Goal: Information Seeking & Learning: Stay updated

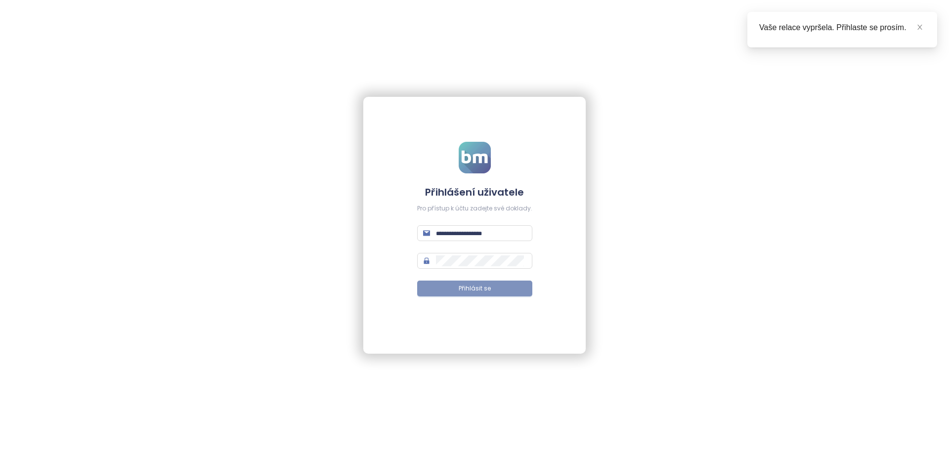
type input "**********"
click at [486, 289] on font "Přihlásit se" at bounding box center [475, 288] width 32 height 8
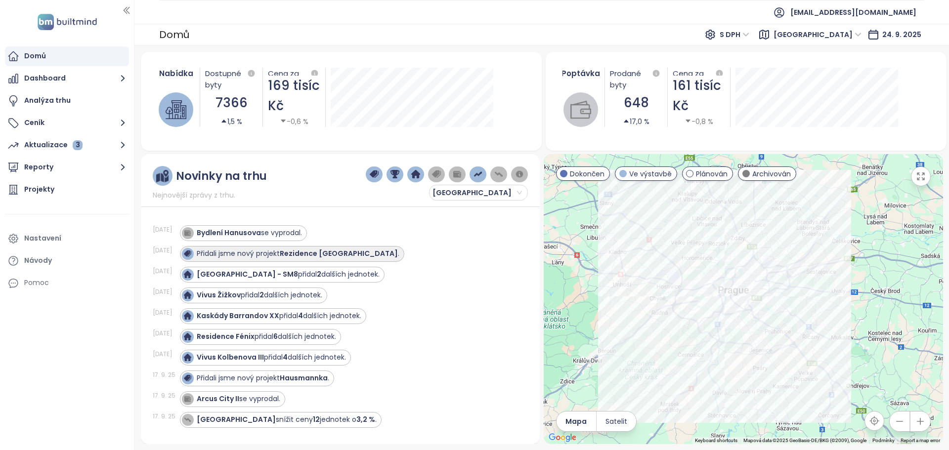
click at [329, 255] on font "Rezidence [GEOGRAPHIC_DATA]" at bounding box center [339, 254] width 118 height 10
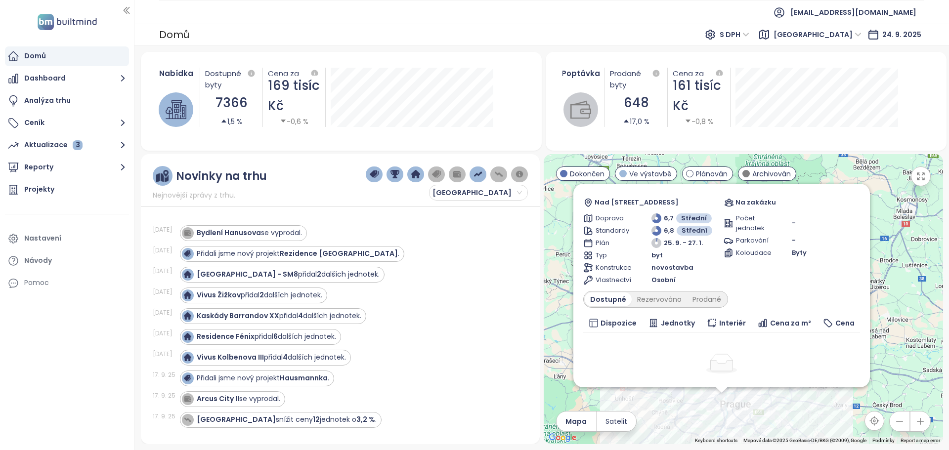
scroll to position [49, 0]
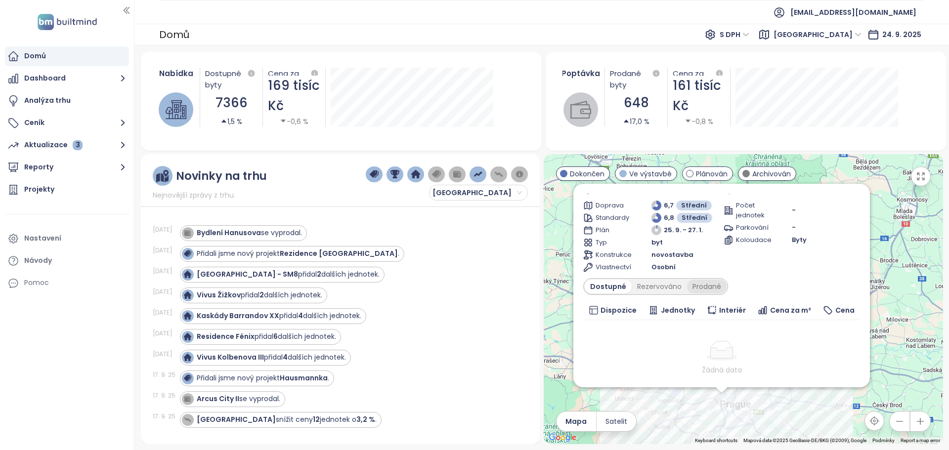
click at [705, 285] on font "Prodané" at bounding box center [707, 287] width 29 height 10
click at [606, 286] on font "Dostupné" at bounding box center [607, 287] width 34 height 10
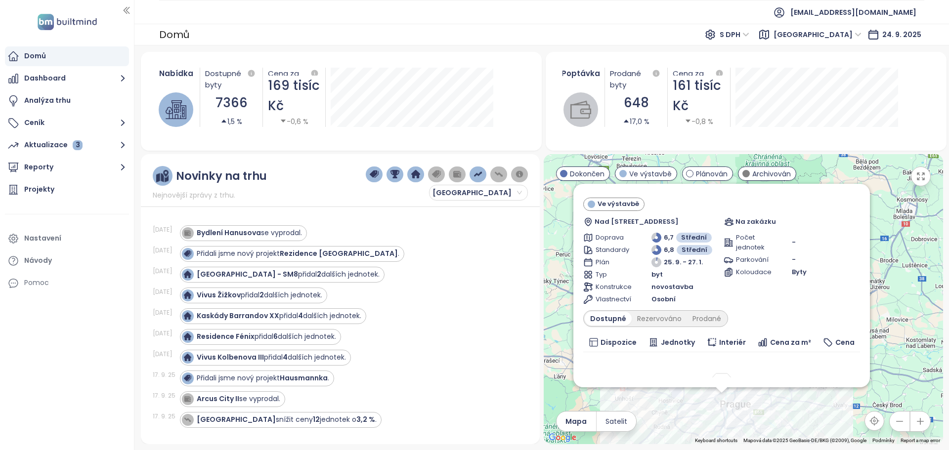
scroll to position [0, 0]
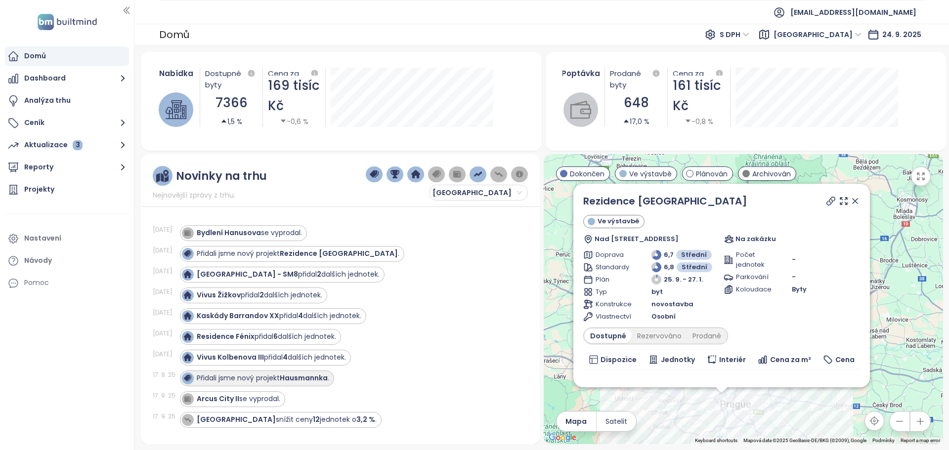
click at [291, 379] on font "Hausmannka" at bounding box center [304, 378] width 48 height 10
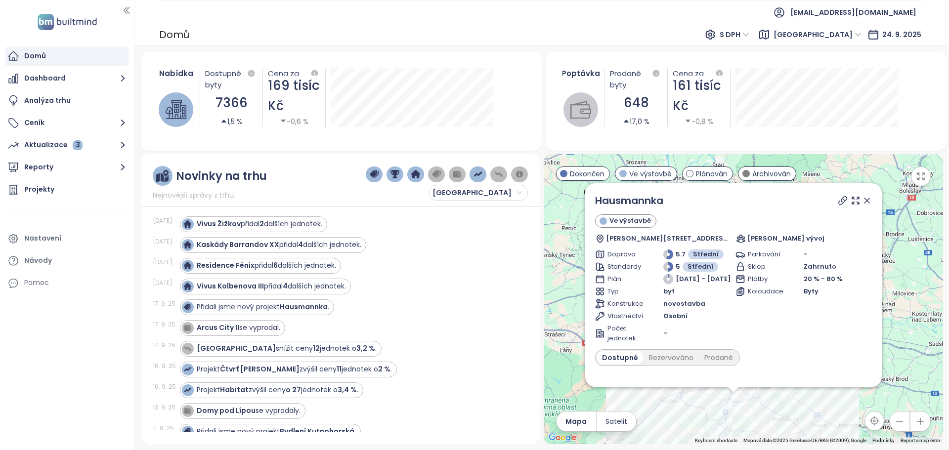
scroll to position [99, 0]
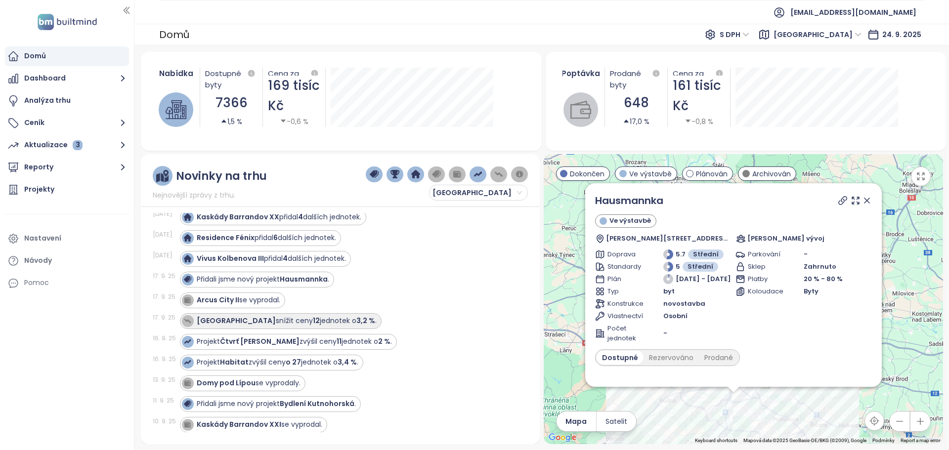
click at [223, 319] on font "[GEOGRAPHIC_DATA]" at bounding box center [236, 321] width 79 height 10
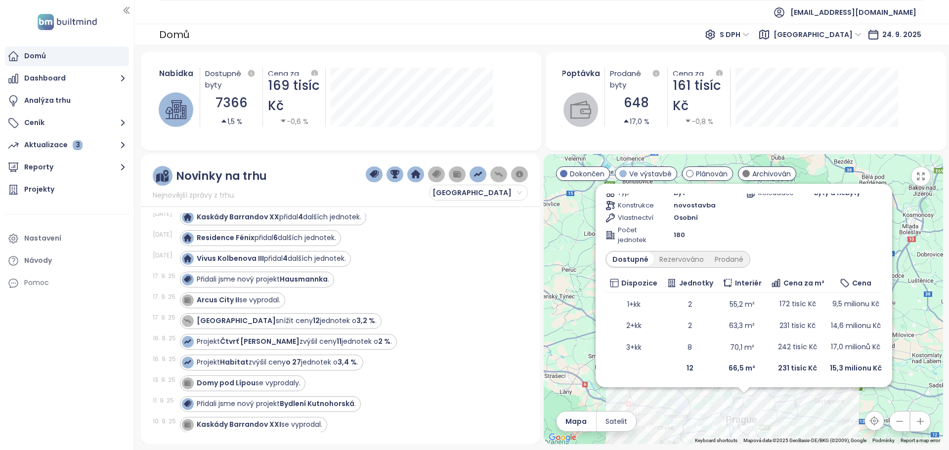
scroll to position [100, 0]
click at [724, 261] on font "Prodané" at bounding box center [729, 259] width 29 height 10
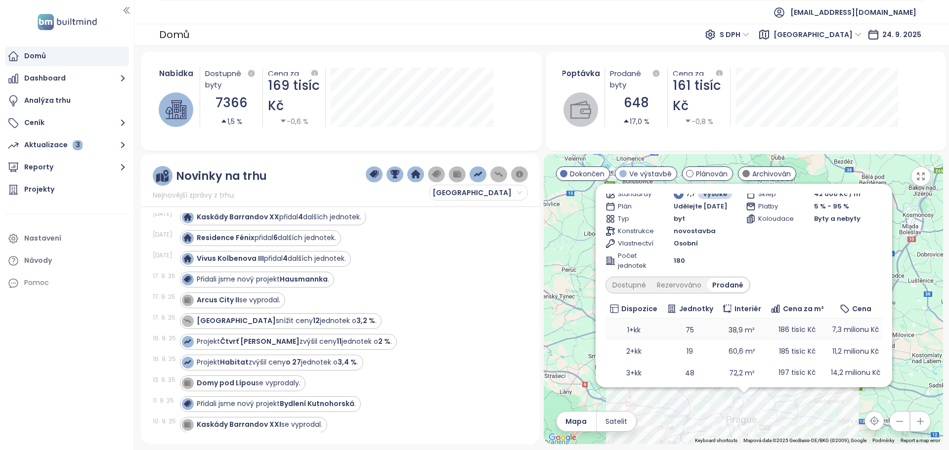
scroll to position [72, 0]
click at [629, 286] on font "Dostupné" at bounding box center [630, 286] width 34 height 10
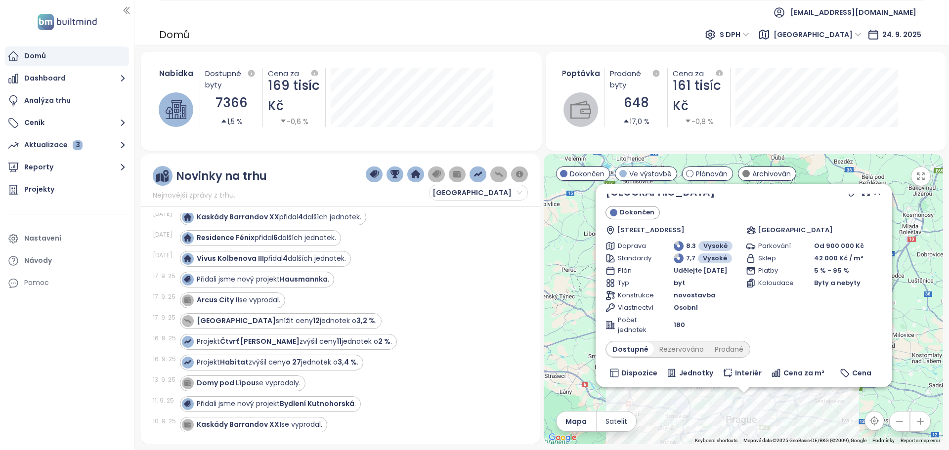
scroll to position [0, 0]
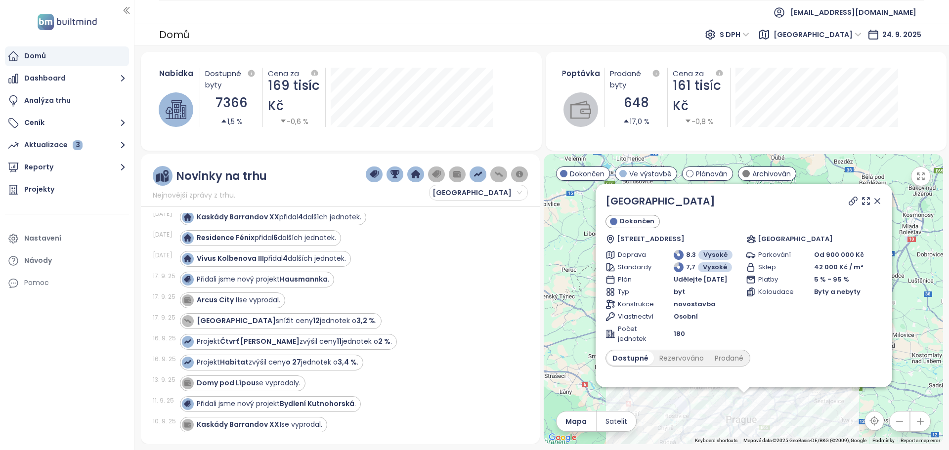
click at [873, 202] on icon at bounding box center [878, 201] width 10 height 10
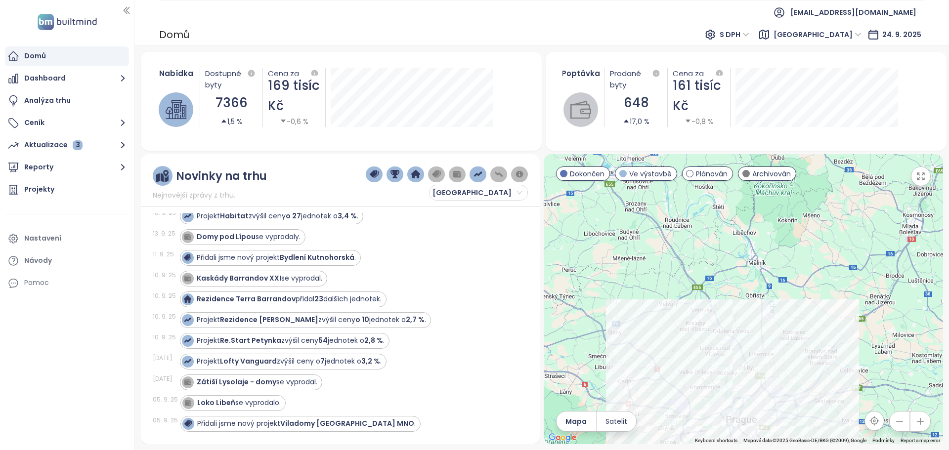
scroll to position [247, 0]
click at [263, 298] on font "Rezidence Terra Barrandov" at bounding box center [246, 297] width 99 height 10
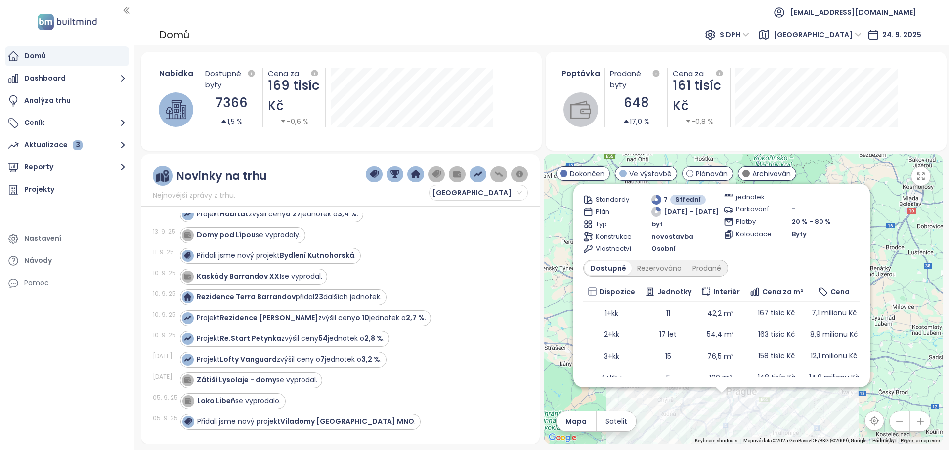
scroll to position [50, 0]
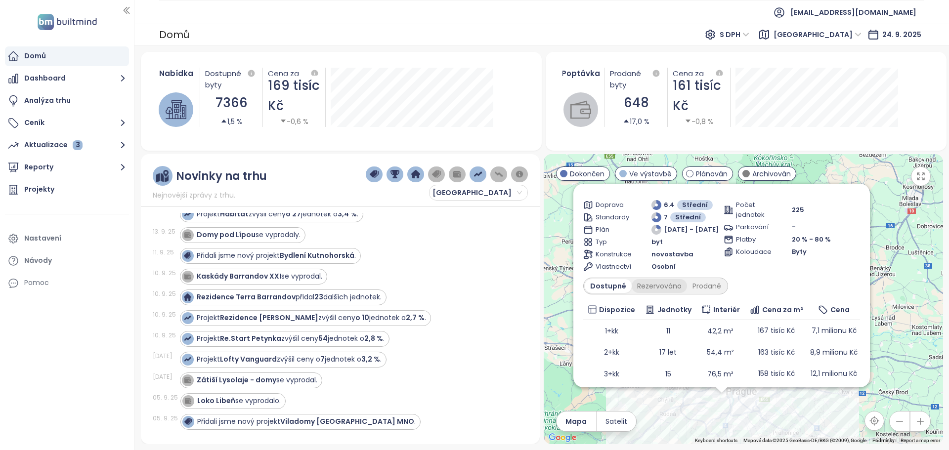
click at [666, 287] on font "Rezervováno" at bounding box center [659, 286] width 44 height 10
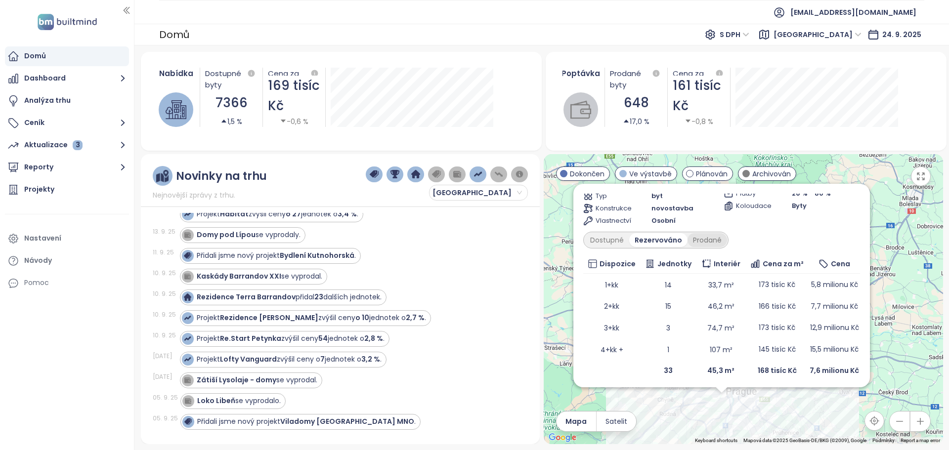
click at [718, 240] on font "Prodané" at bounding box center [707, 240] width 29 height 10
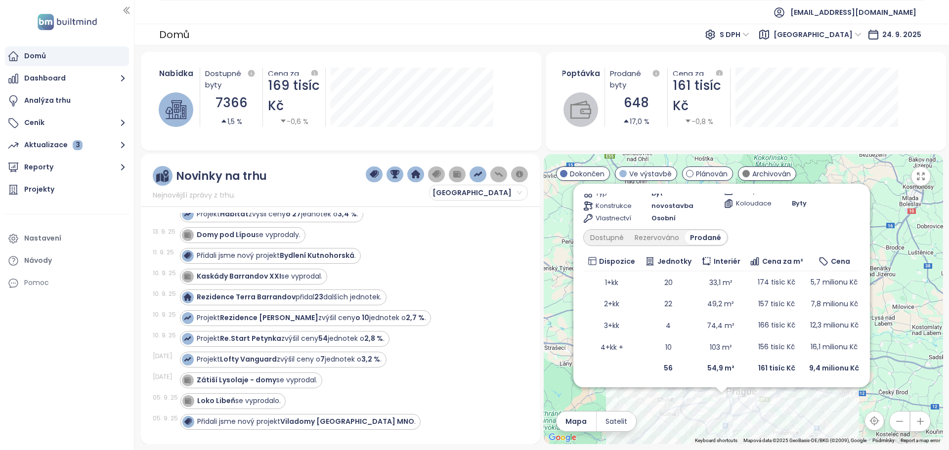
scroll to position [99, 0]
click at [615, 236] on font "Dostupné" at bounding box center [607, 237] width 34 height 10
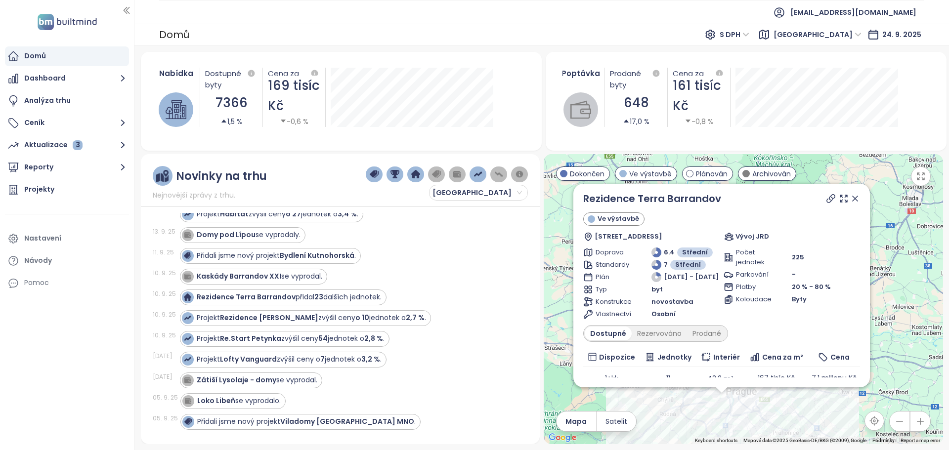
scroll to position [0, 0]
click at [248, 278] on font "Kaskády Barrandov XXI" at bounding box center [239, 276] width 85 height 10
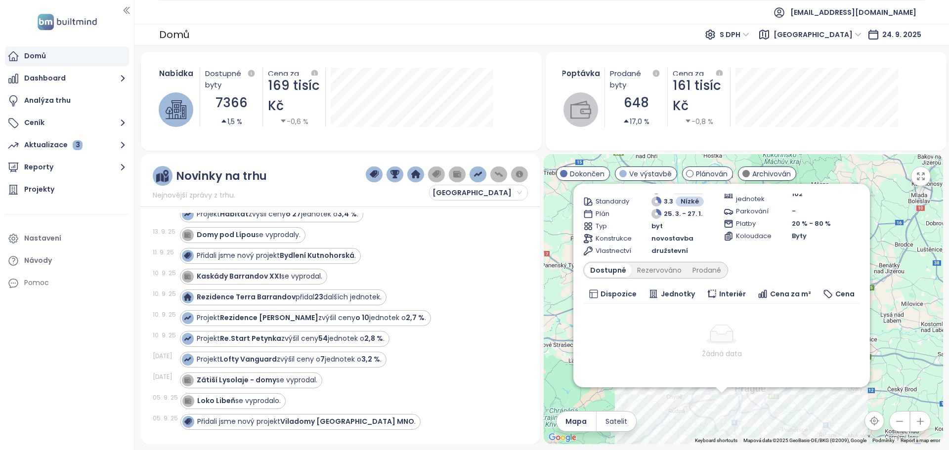
scroll to position [89, 0]
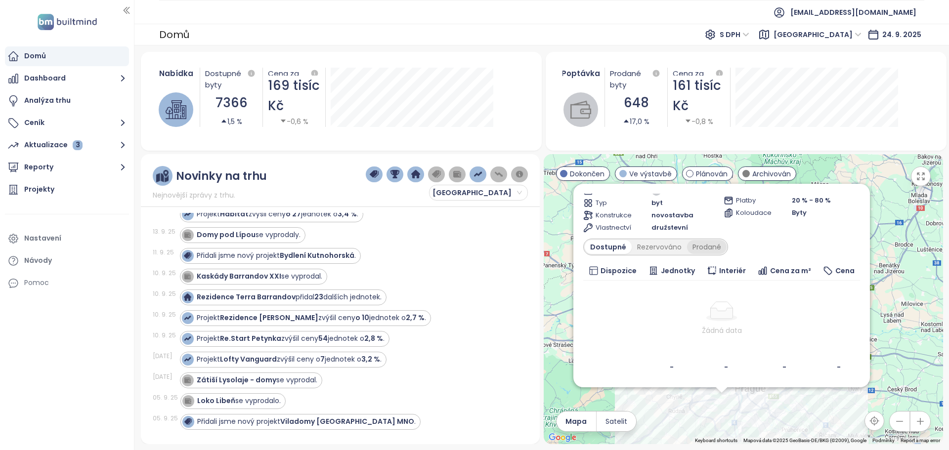
click at [714, 249] on font "Prodané" at bounding box center [707, 247] width 29 height 10
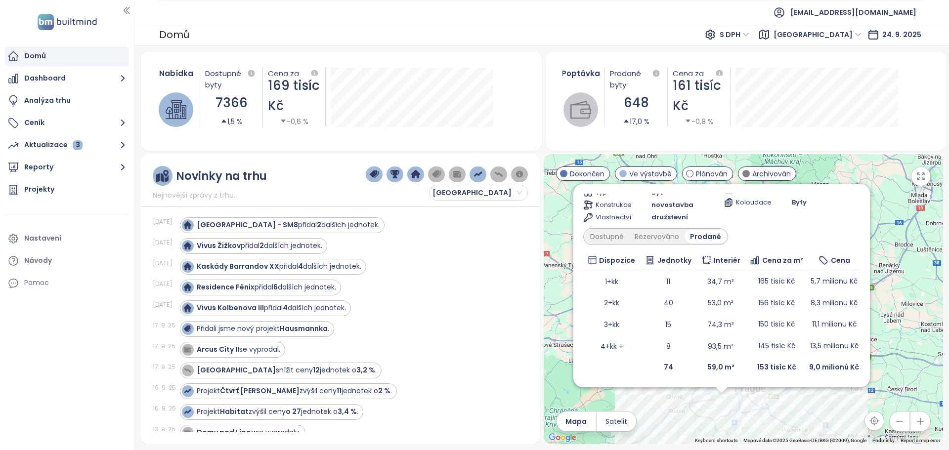
scroll to position [0, 0]
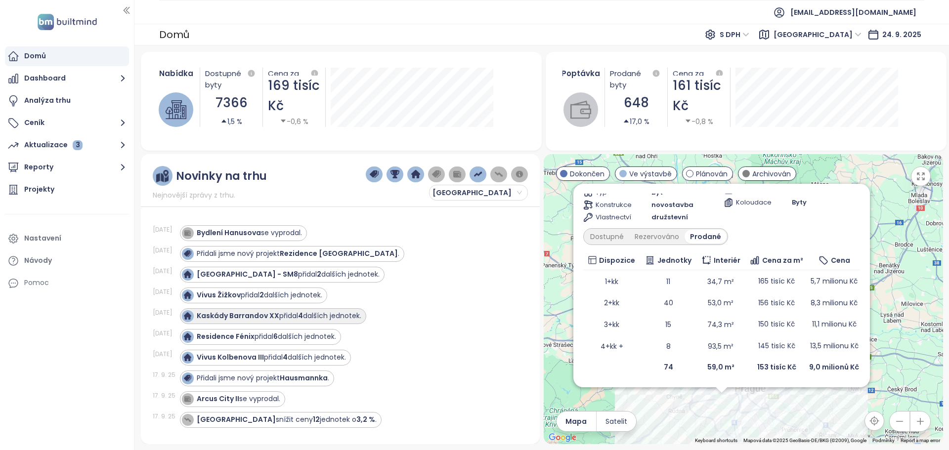
click at [234, 316] on font "Kaskády Barrandov XX" at bounding box center [238, 316] width 83 height 10
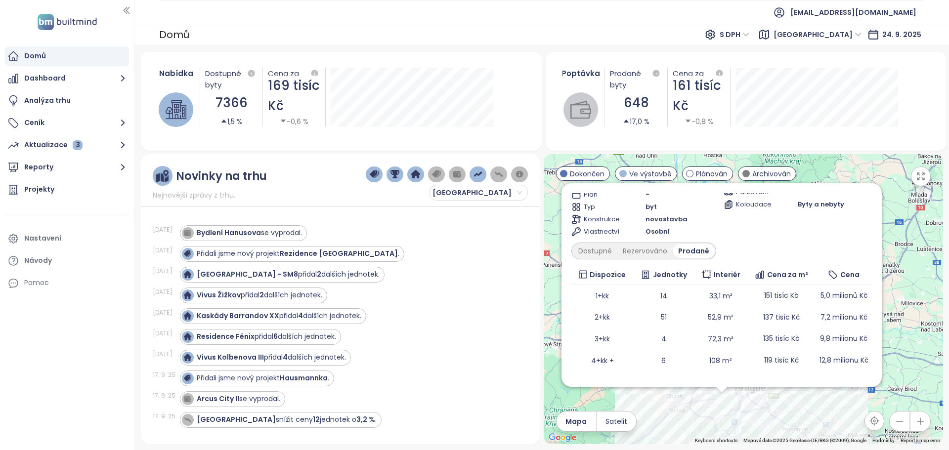
scroll to position [99, 0]
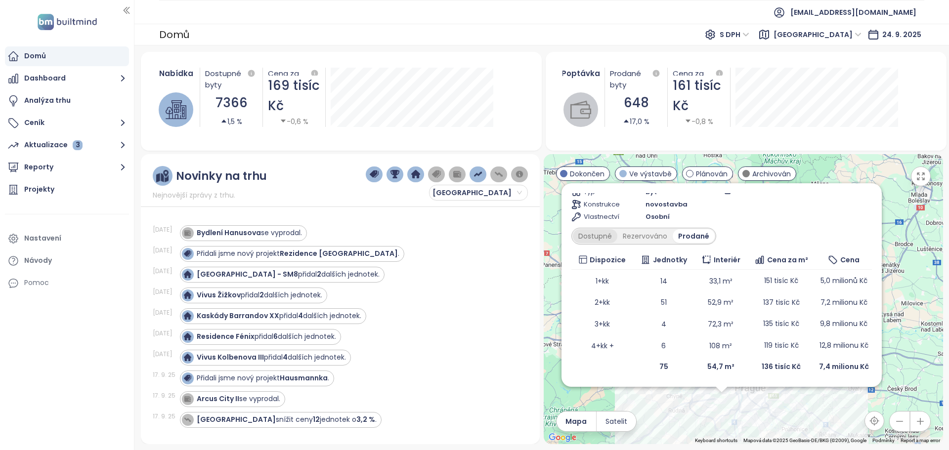
click at [612, 239] on font "Dostupné" at bounding box center [595, 236] width 34 height 10
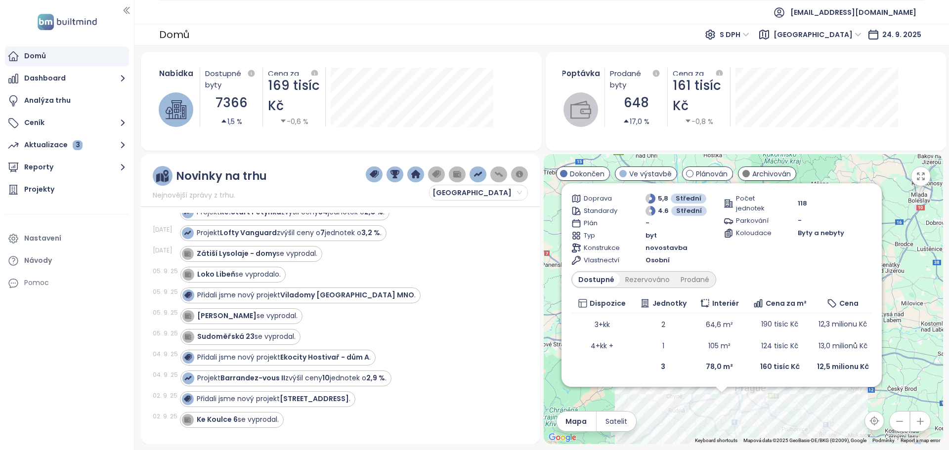
scroll to position [395, 0]
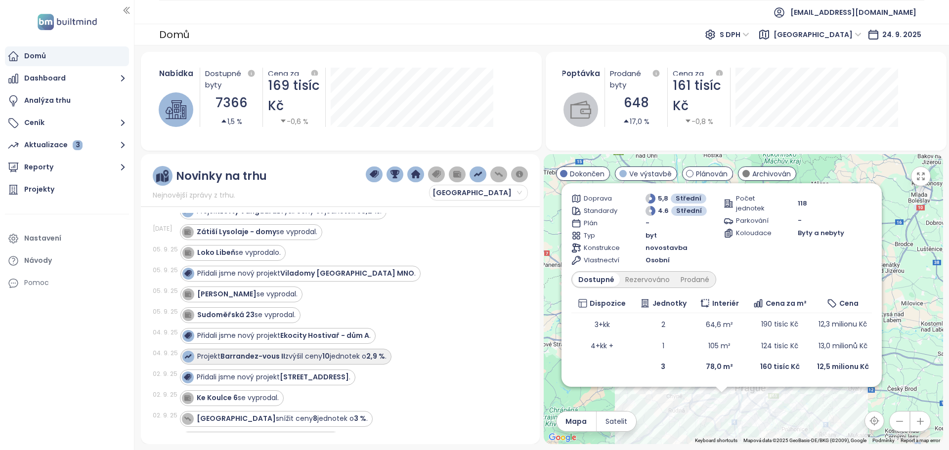
click at [267, 355] on font "Barrandez-vous II" at bounding box center [252, 356] width 65 height 10
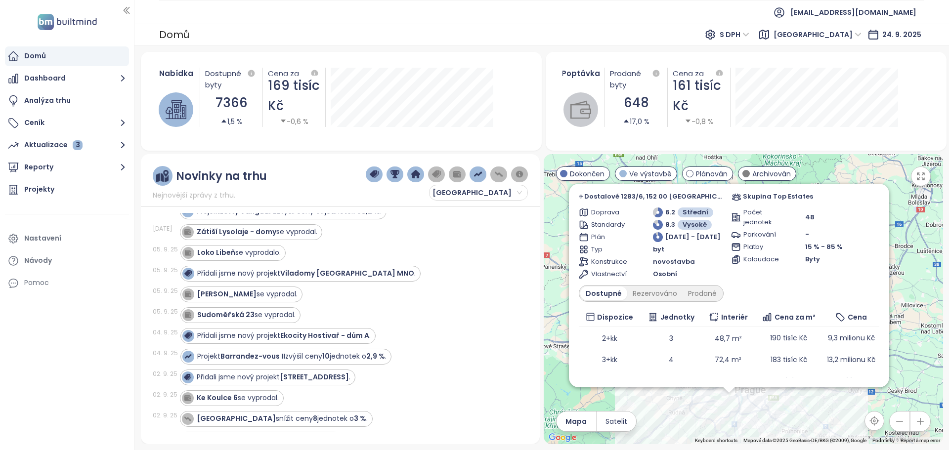
scroll to position [56, 0]
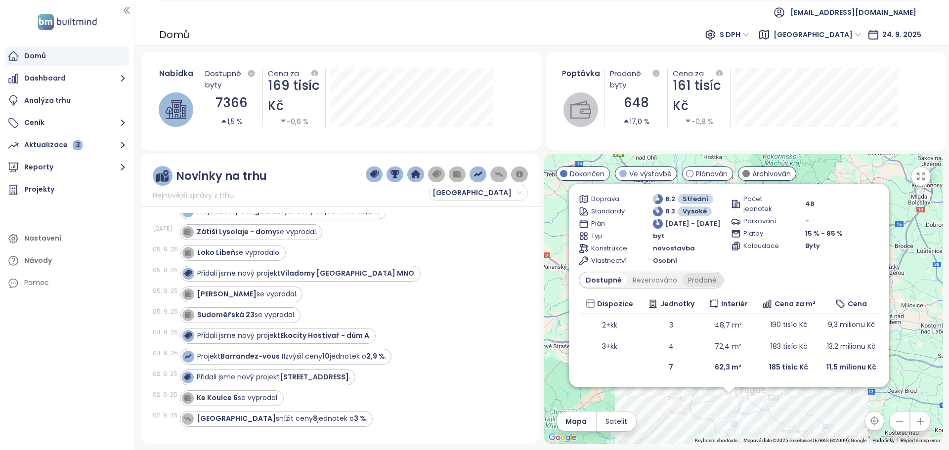
click at [699, 280] on font "Prodané" at bounding box center [702, 280] width 29 height 10
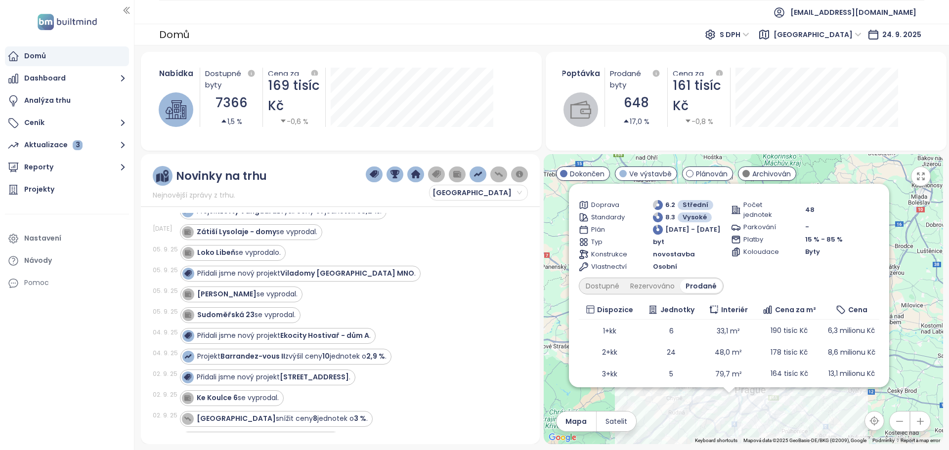
scroll to position [0, 0]
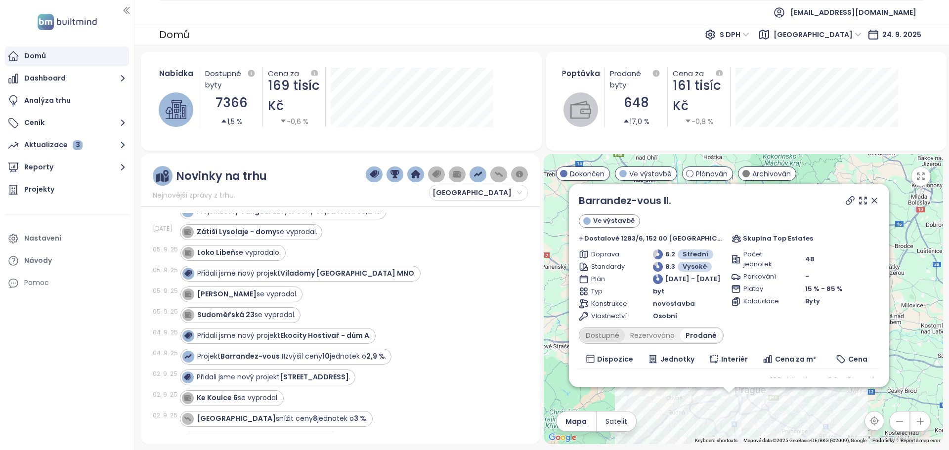
click at [596, 337] on font "Dostupné" at bounding box center [603, 336] width 34 height 10
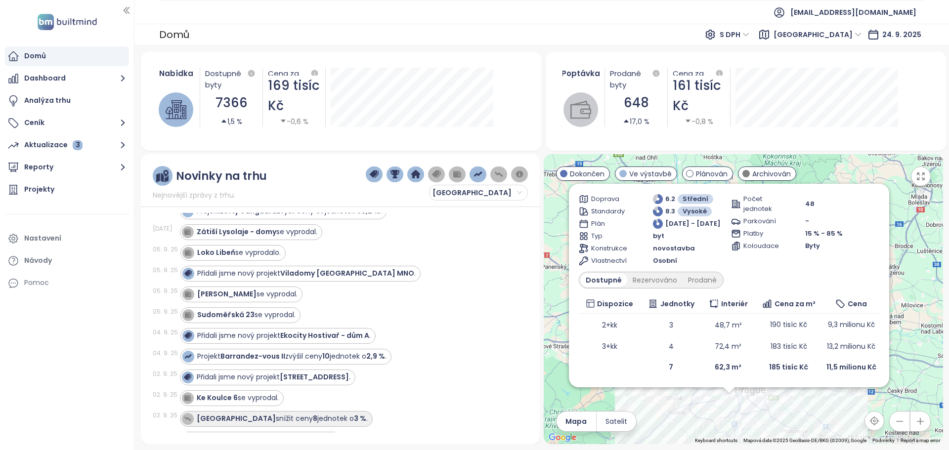
click at [228, 420] on font "[GEOGRAPHIC_DATA]" at bounding box center [236, 419] width 79 height 10
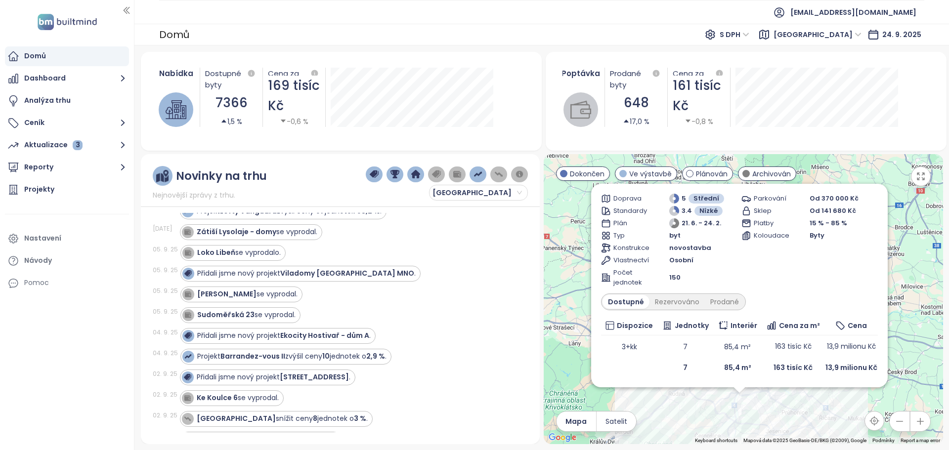
scroll to position [58, 0]
click at [729, 303] on font "Prodané" at bounding box center [724, 302] width 29 height 10
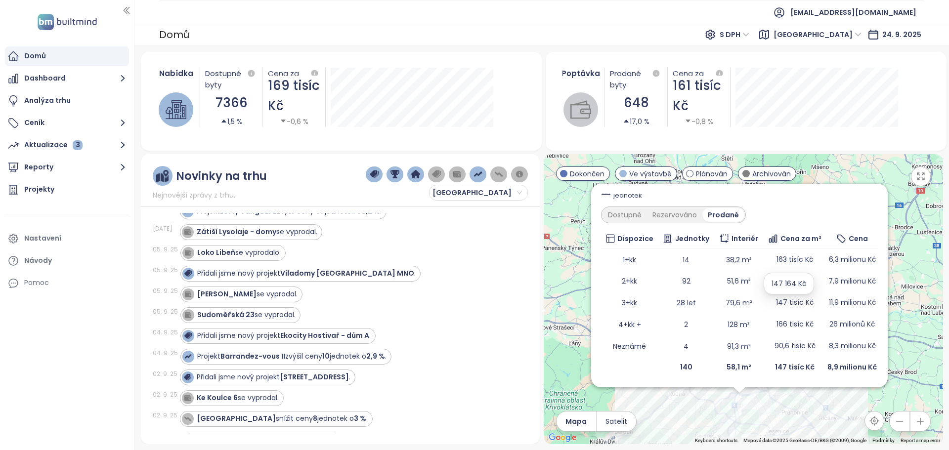
scroll to position [0, 0]
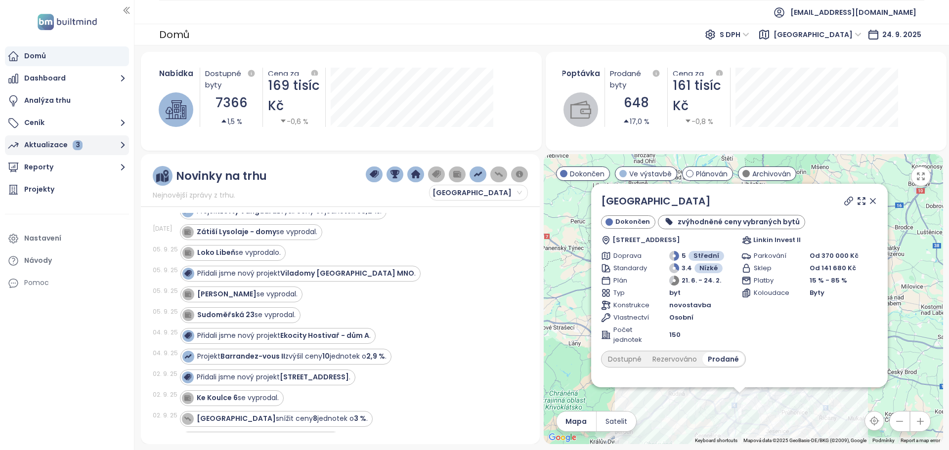
click at [50, 143] on font "Aktualizace" at bounding box center [46, 145] width 44 height 10
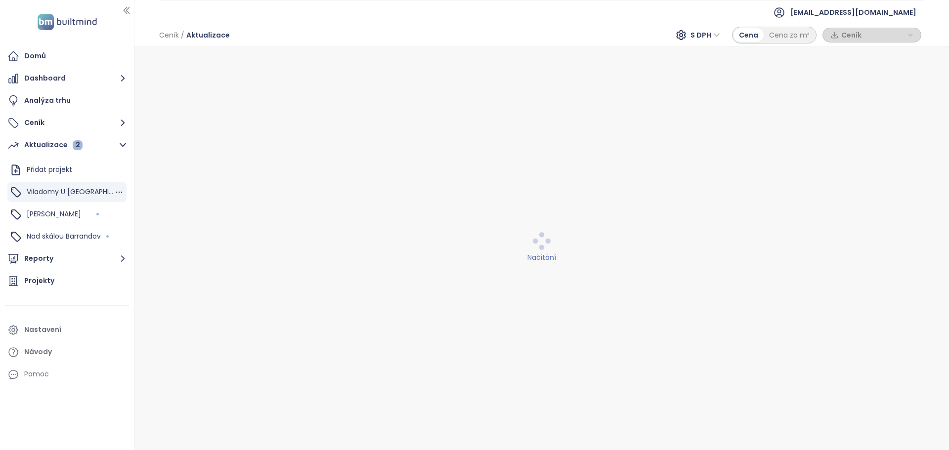
click at [58, 191] on font "Viladomy U [GEOGRAPHIC_DATA]" at bounding box center [83, 192] width 113 height 10
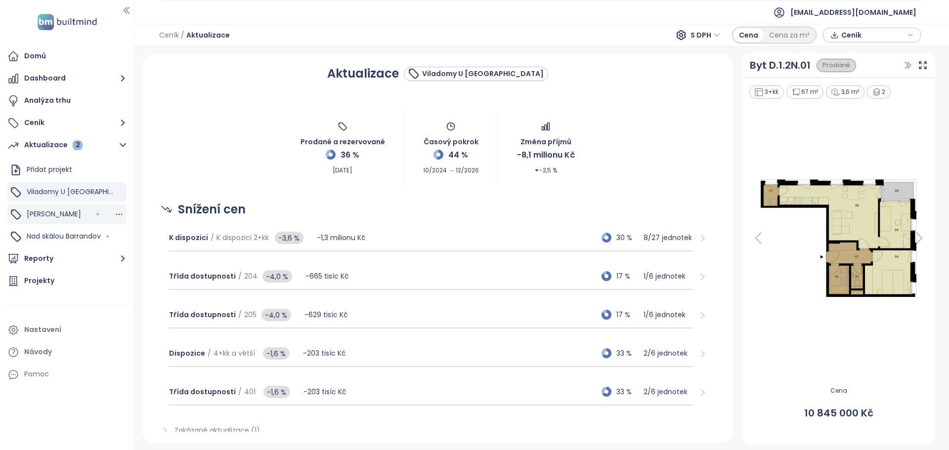
click at [53, 212] on font "[PERSON_NAME]" at bounding box center [54, 214] width 54 height 10
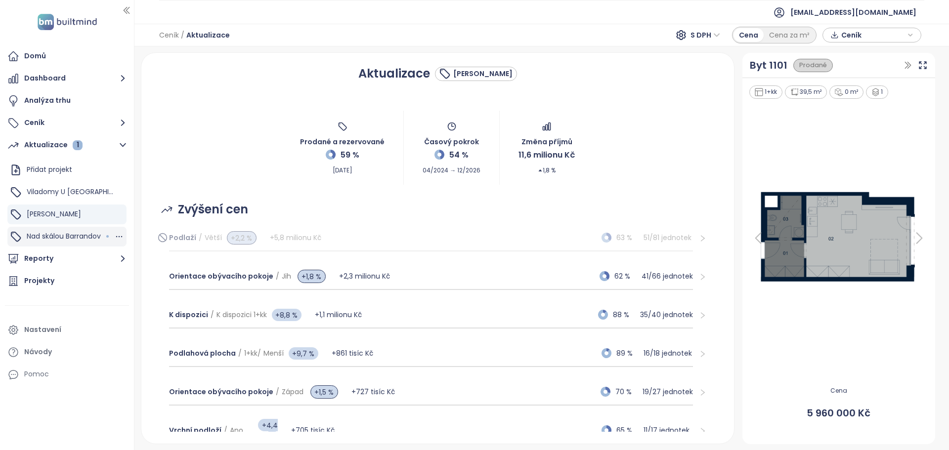
click at [59, 234] on font "Nad skálou Barrandov" at bounding box center [64, 236] width 74 height 10
